Goal: Task Accomplishment & Management: Manage account settings

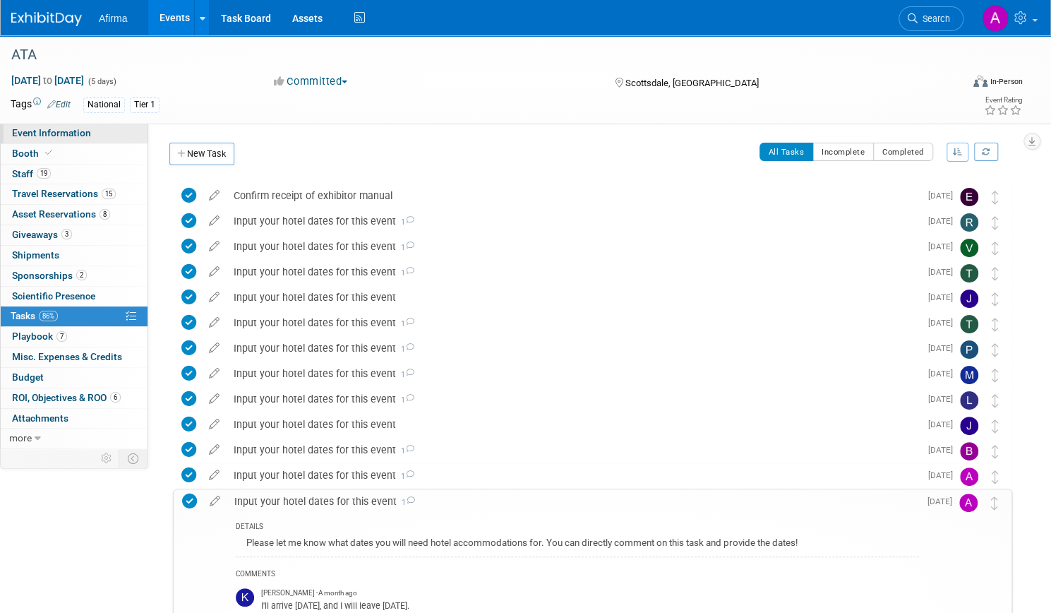
click at [91, 132] on span "Event Information" at bounding box center [51, 132] width 79 height 11
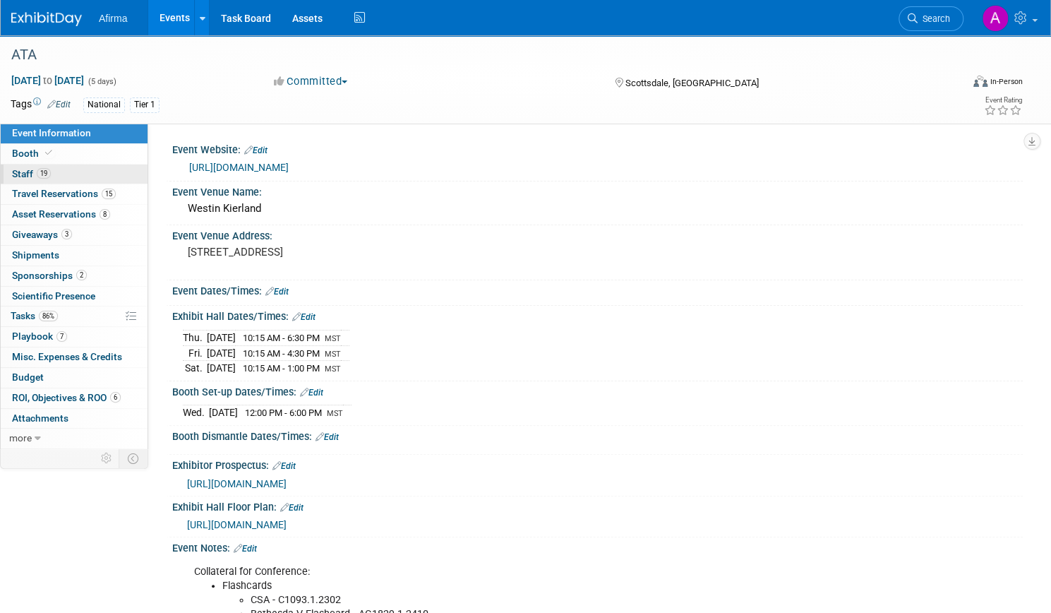
click at [100, 174] on link "19 Staff 19" at bounding box center [74, 175] width 147 height 20
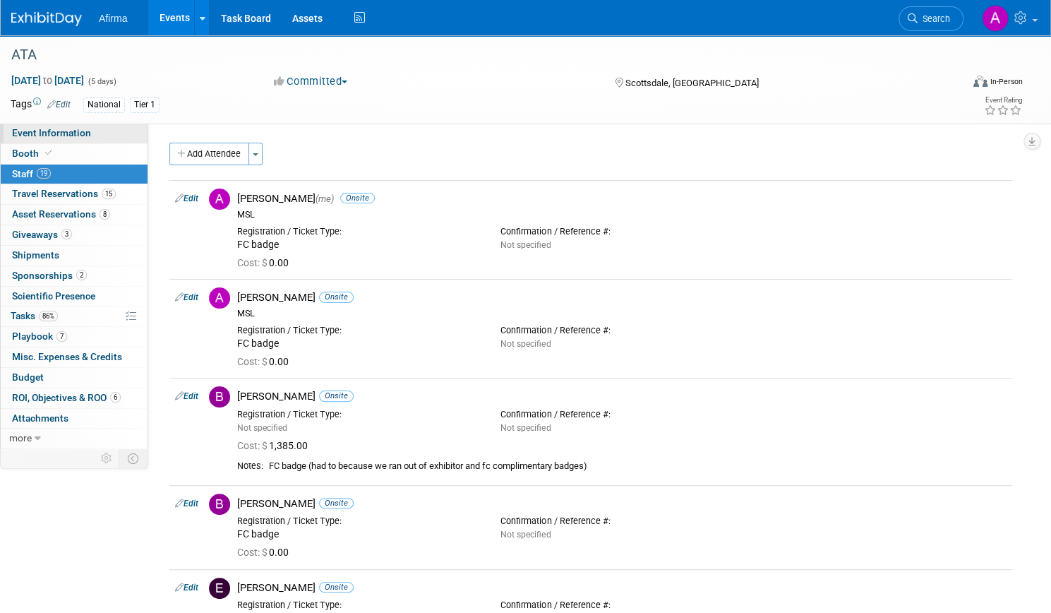
click at [91, 128] on span "Event Information" at bounding box center [51, 132] width 79 height 11
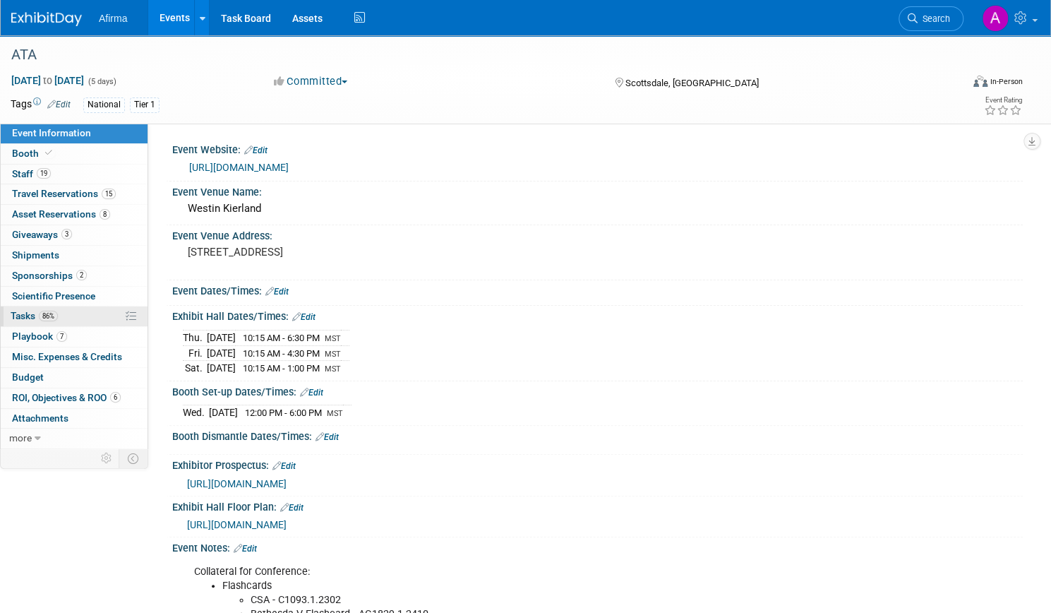
click at [58, 316] on span "Tasks 86%" at bounding box center [34, 315] width 47 height 11
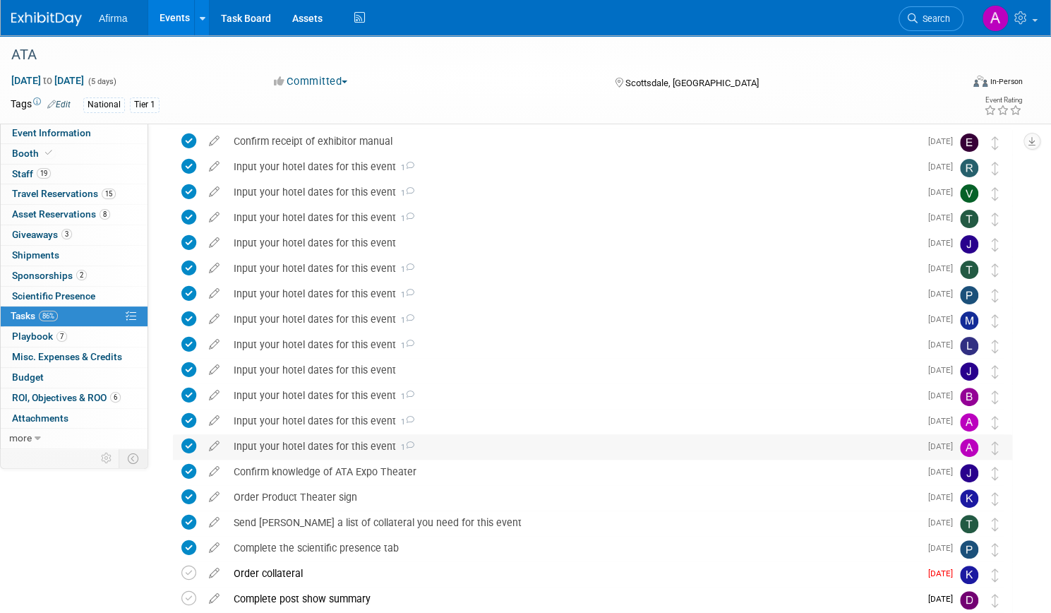
scroll to position [43, 0]
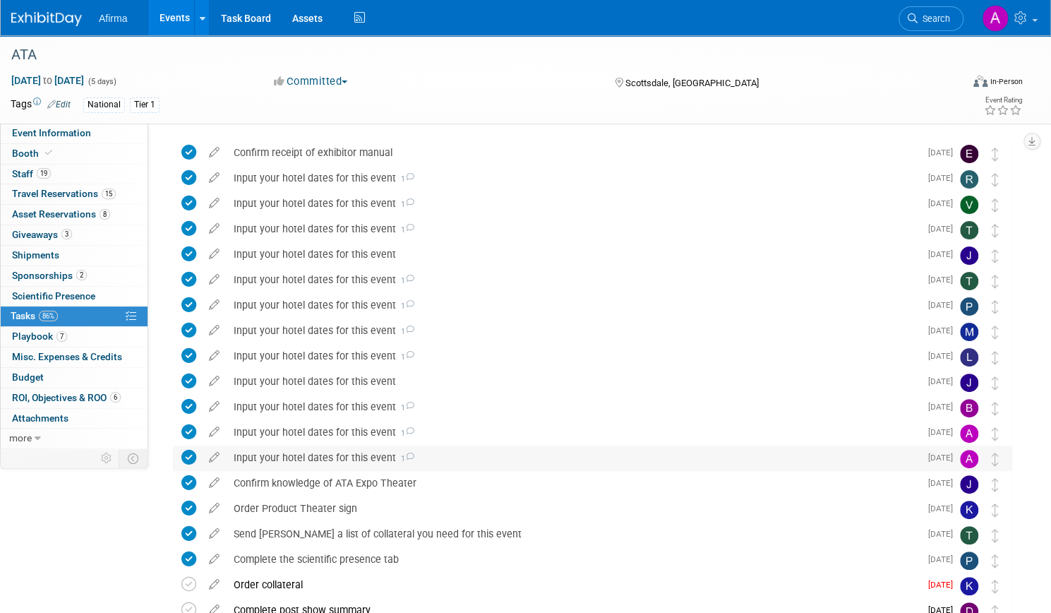
click at [960, 460] on img at bounding box center [969, 459] width 18 height 18
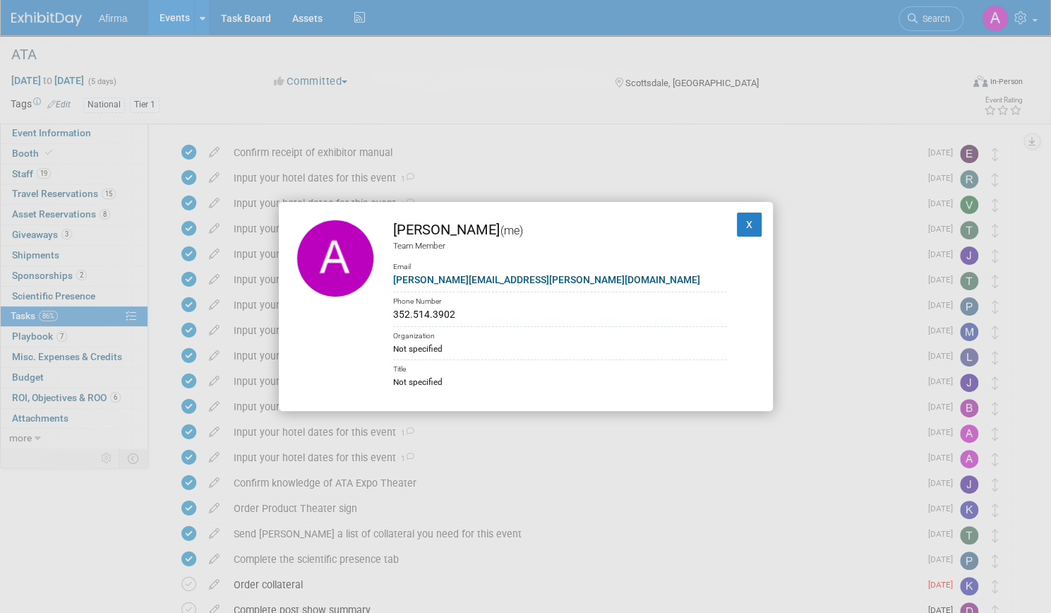
click at [870, 473] on div "[PERSON_NAME] (me) Team Member Email [PERSON_NAME][EMAIL_ADDRESS][PERSON_NAME][…" at bounding box center [525, 306] width 1051 height 613
click at [737, 224] on button "X" at bounding box center [749, 225] width 25 height 24
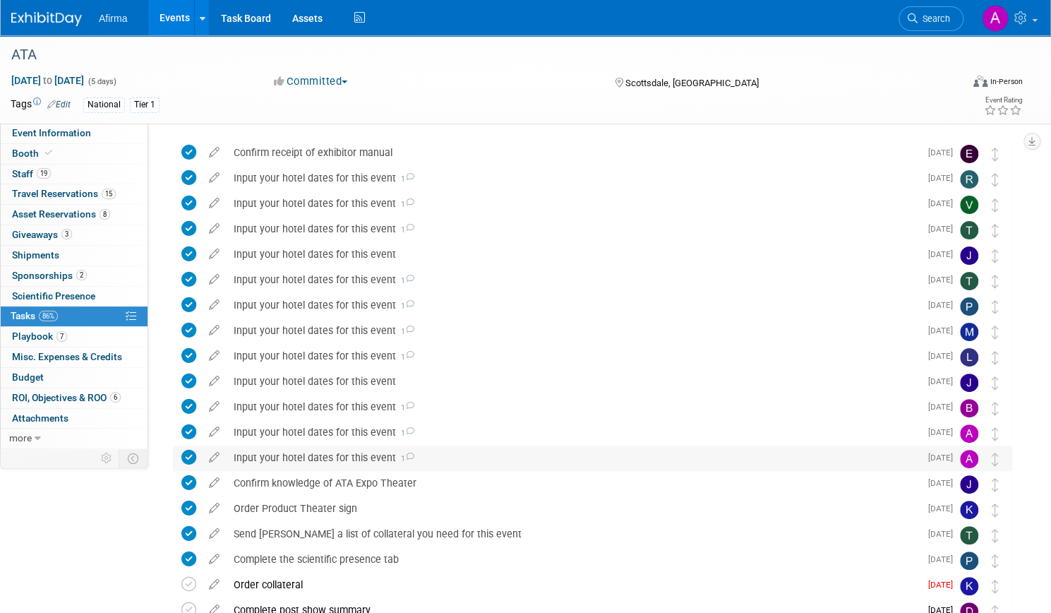
click at [534, 450] on div "Input your hotel dates for this event 1" at bounding box center [573, 458] width 693 height 24
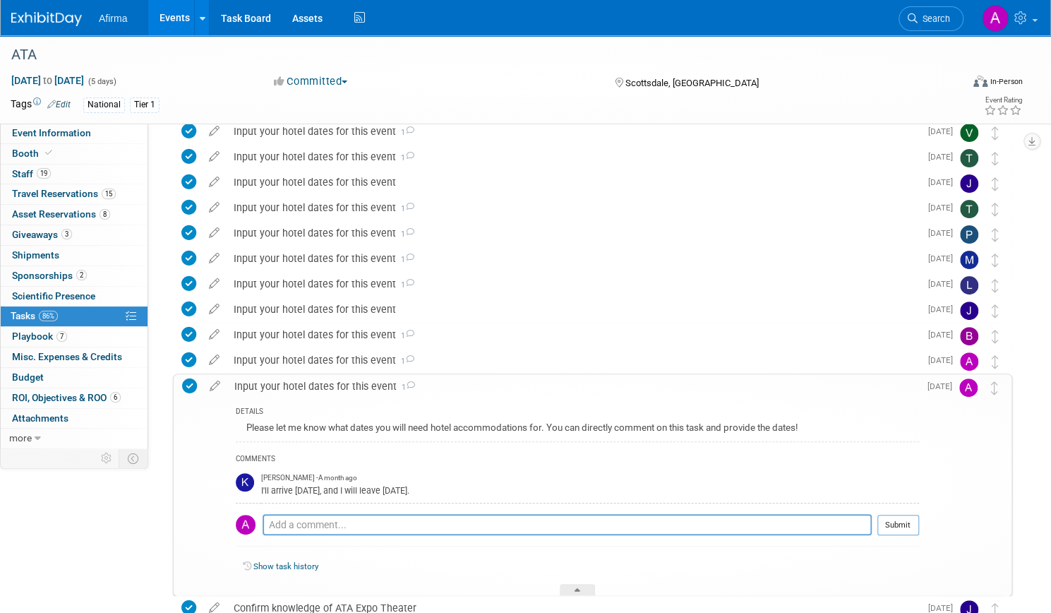
scroll to position [129, 0]
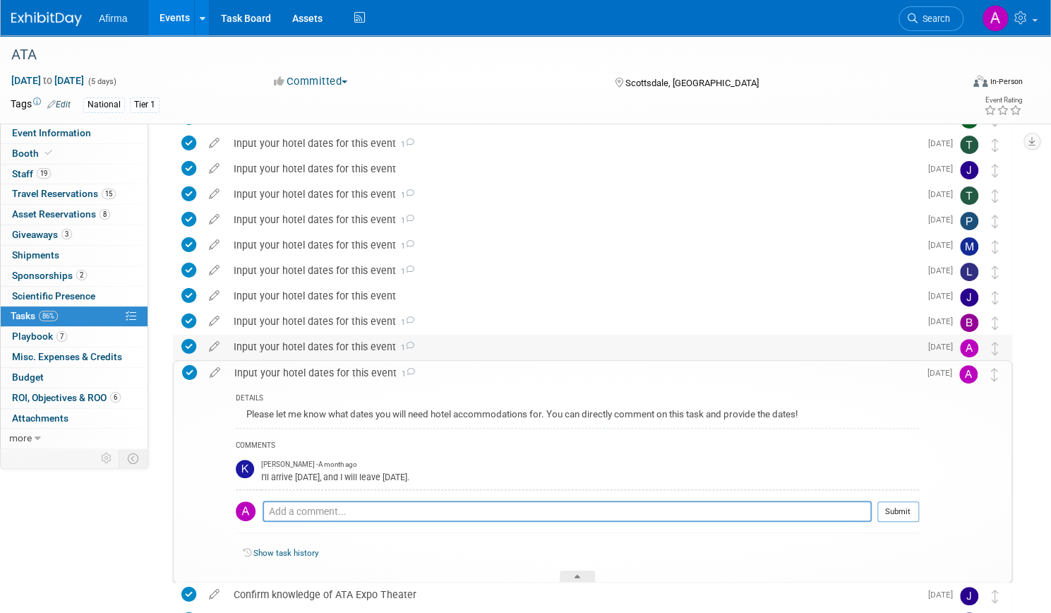
click at [414, 347] on icon at bounding box center [409, 346] width 9 height 8
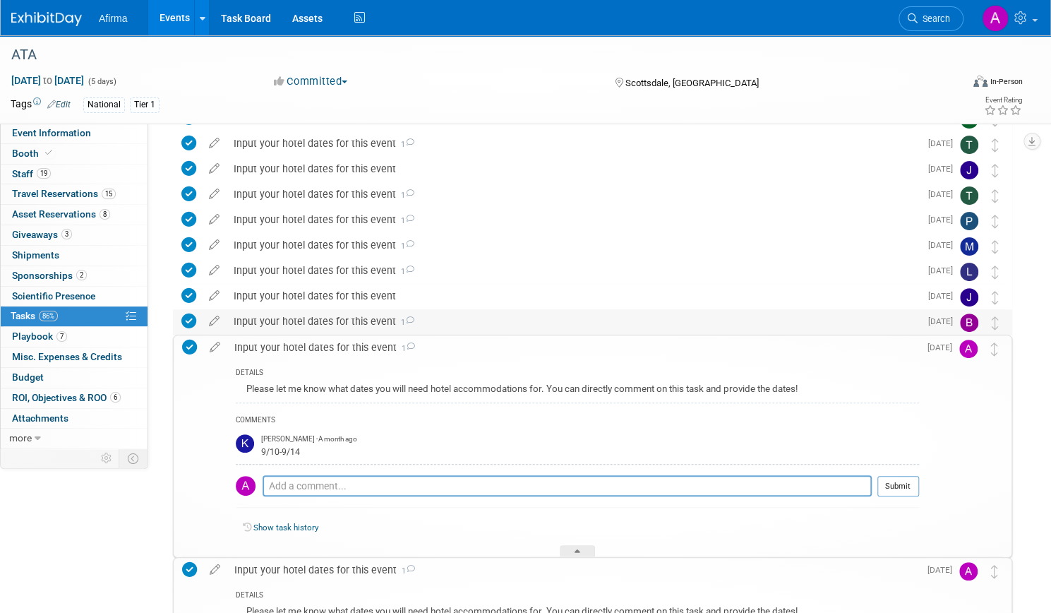
click at [414, 321] on icon at bounding box center [409, 320] width 9 height 8
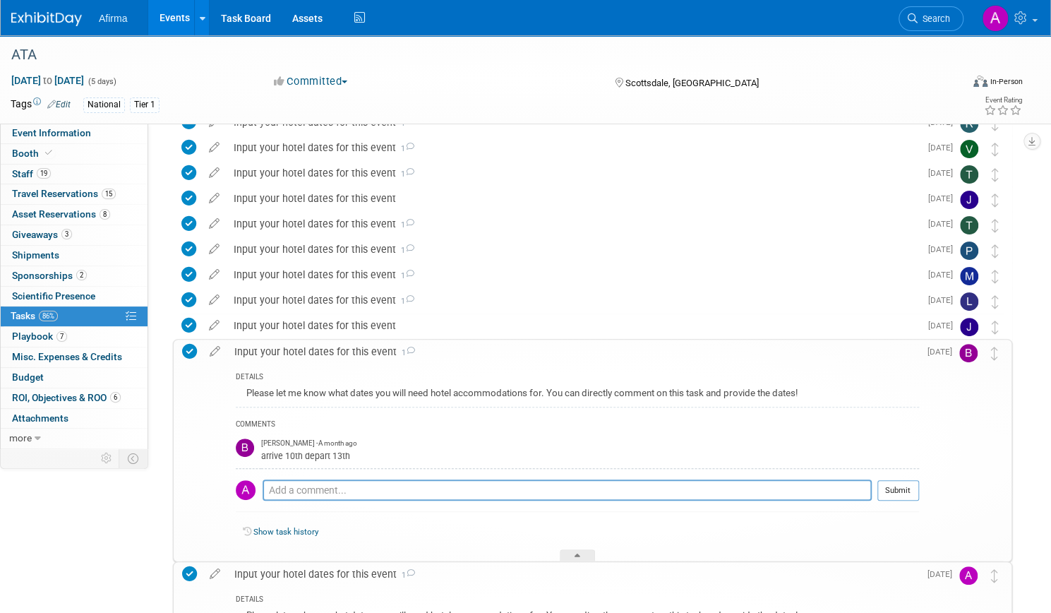
scroll to position [97, 0]
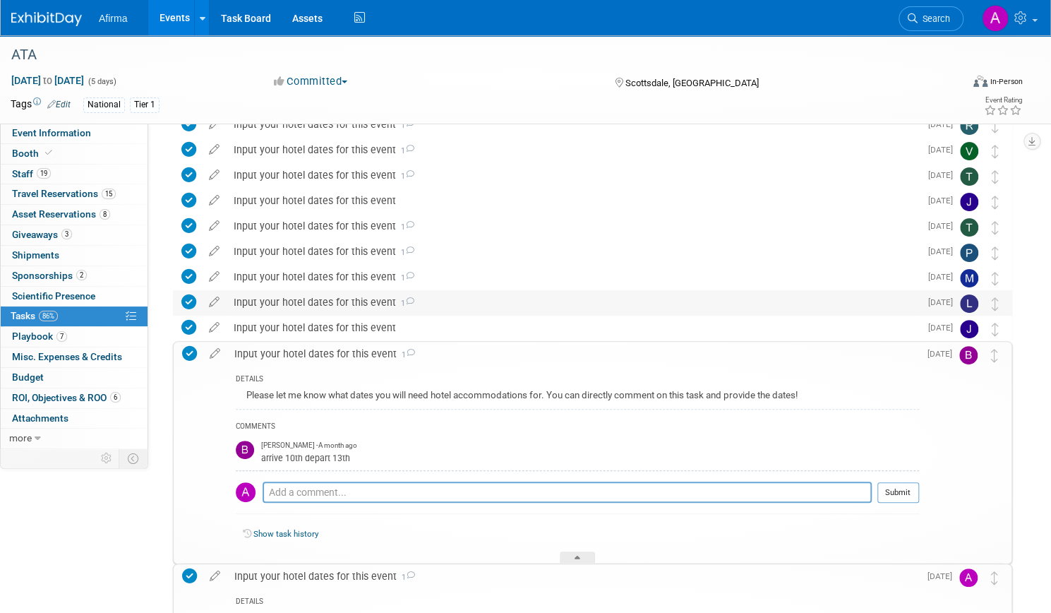
click at [425, 303] on div "Input your hotel dates for this event 1" at bounding box center [573, 302] width 693 height 24
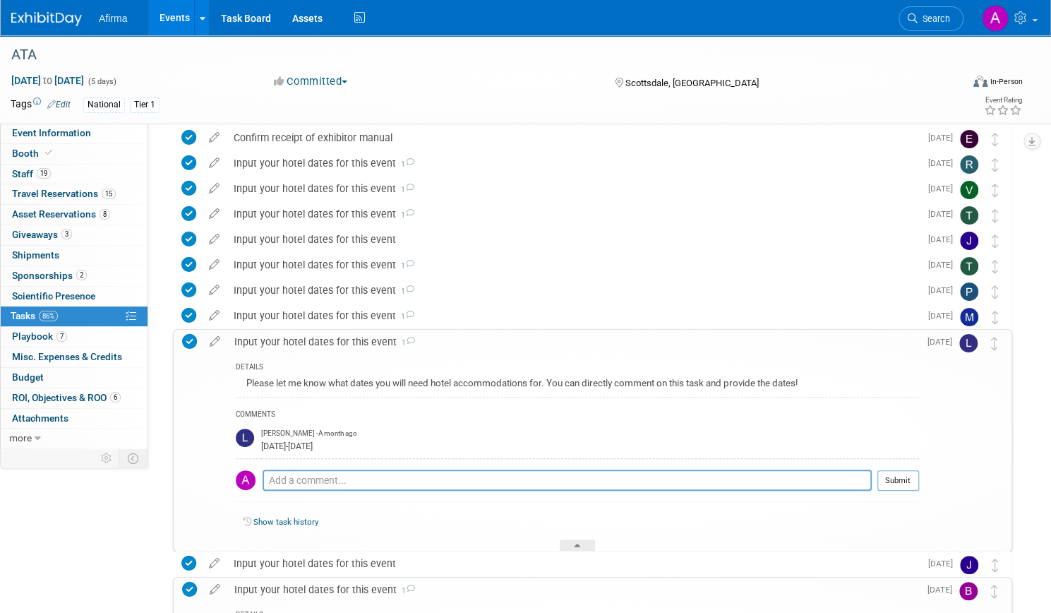
scroll to position [54, 0]
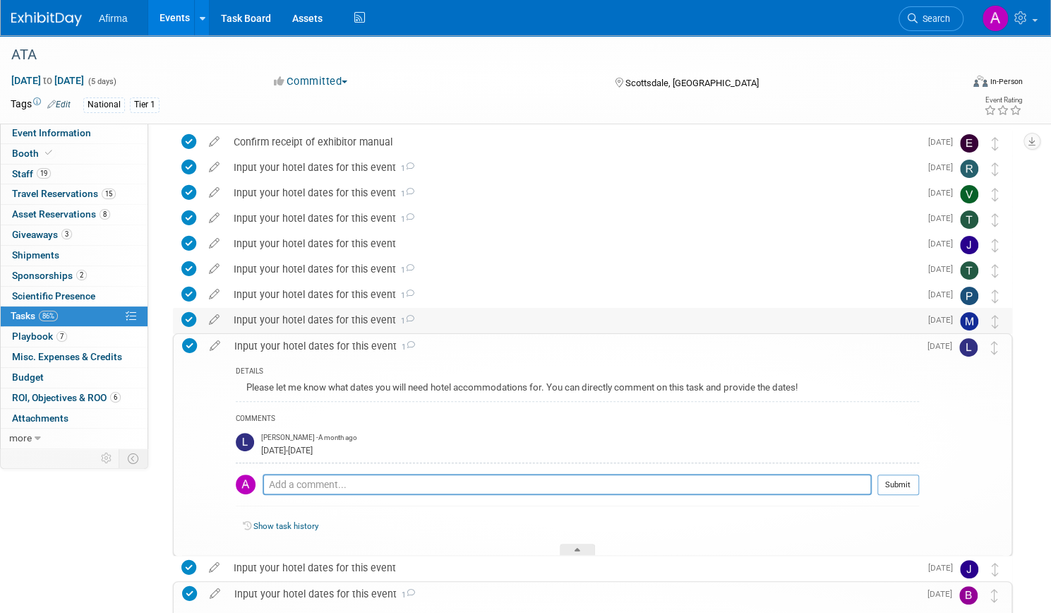
click at [414, 318] on icon at bounding box center [409, 319] width 9 height 8
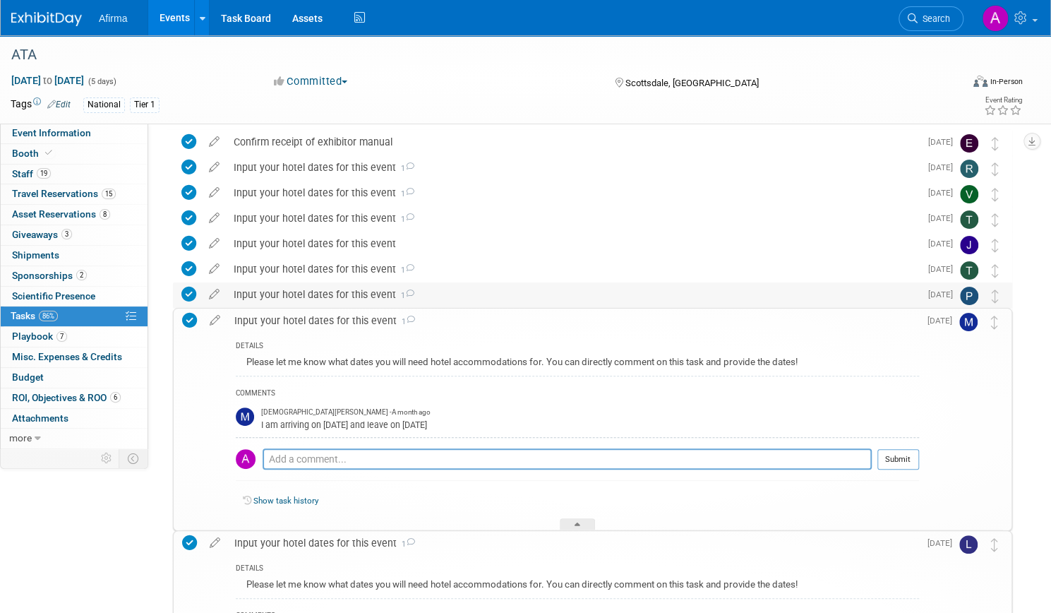
click at [414, 297] on span "1" at bounding box center [405, 295] width 18 height 9
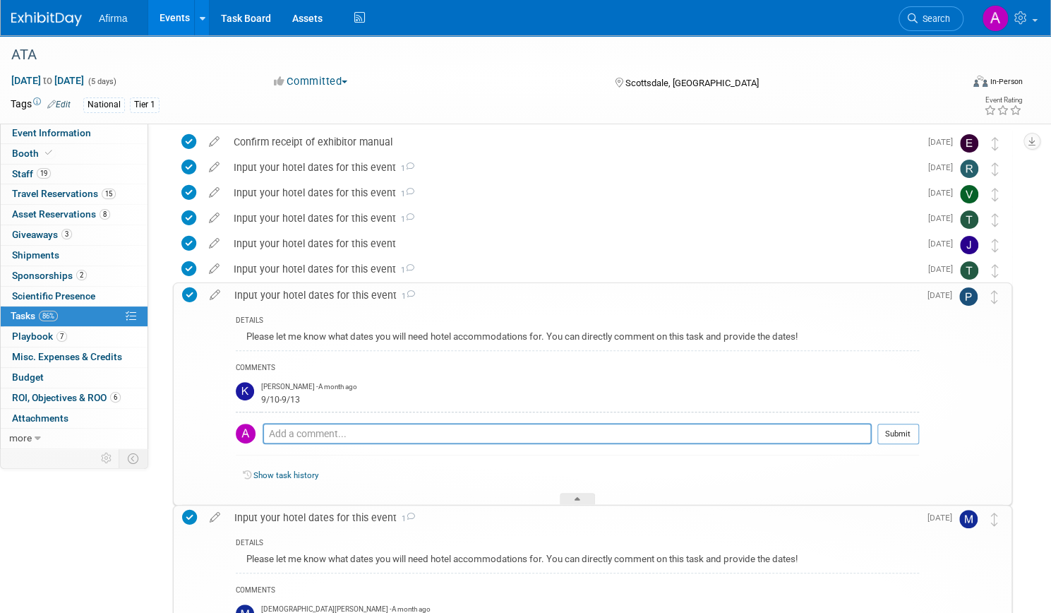
scroll to position [0, 0]
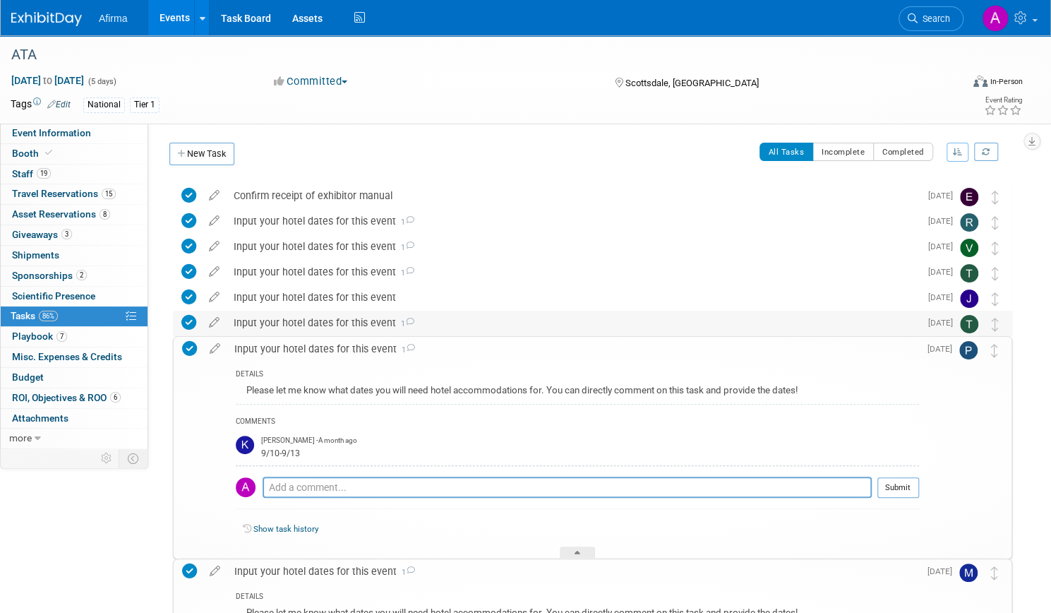
click at [414, 321] on icon at bounding box center [409, 322] width 9 height 8
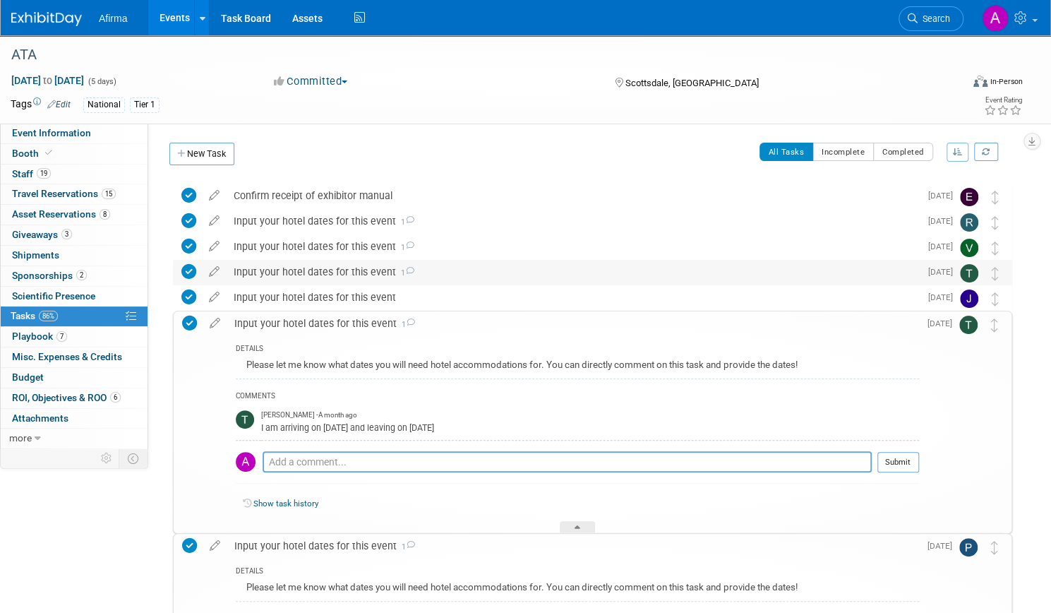
click at [414, 270] on icon at bounding box center [409, 271] width 9 height 8
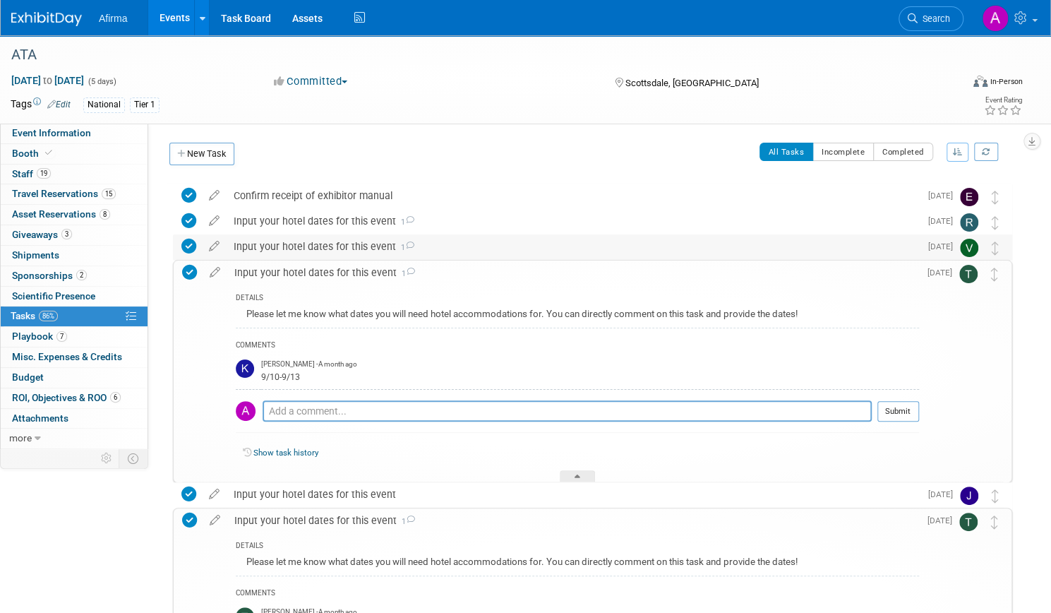
click at [414, 246] on icon at bounding box center [409, 245] width 9 height 8
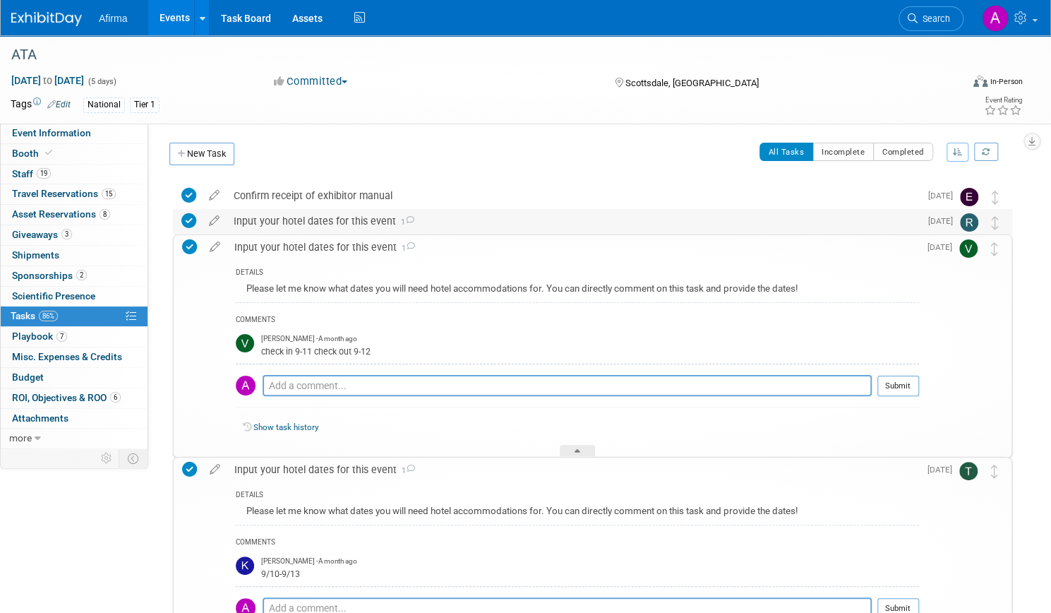
click at [414, 222] on icon at bounding box center [409, 220] width 9 height 8
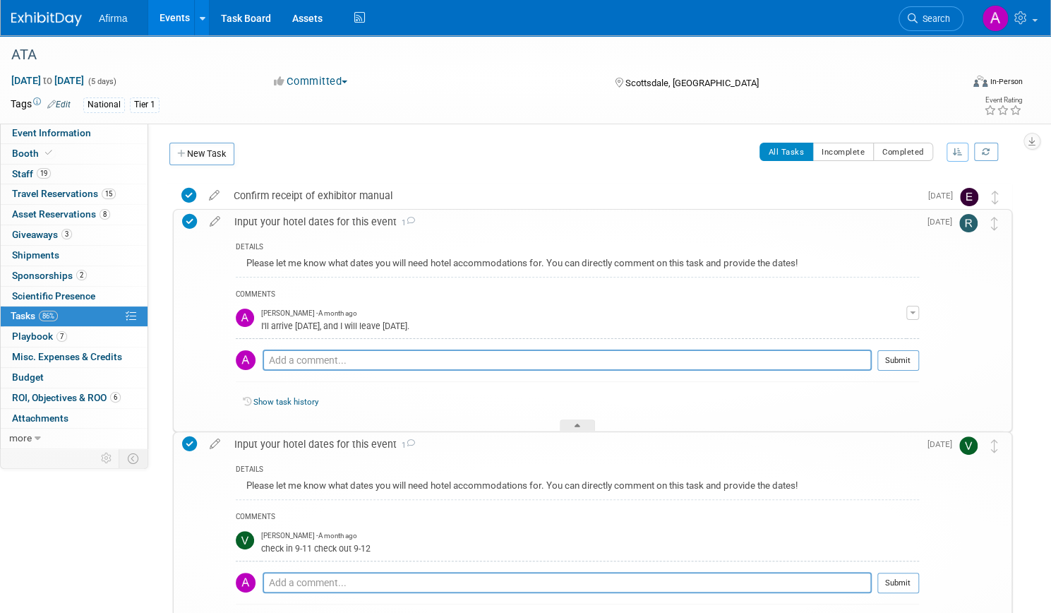
click at [910, 313] on span "button" at bounding box center [913, 312] width 6 height 3
click at [849, 354] on button "Remove" at bounding box center [844, 352] width 61 height 19
click at [820, 403] on link "Yes" at bounding box center [832, 411] width 41 height 23
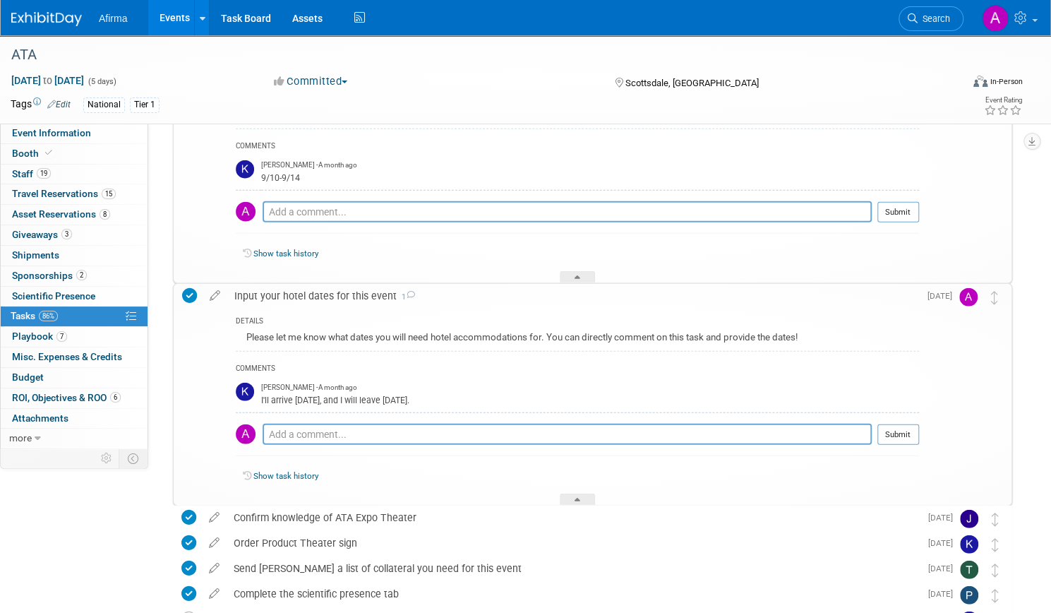
scroll to position [2124, 0]
